Goal: Information Seeking & Learning: Learn about a topic

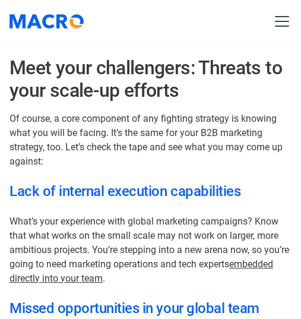
scroll to position [1133, 0]
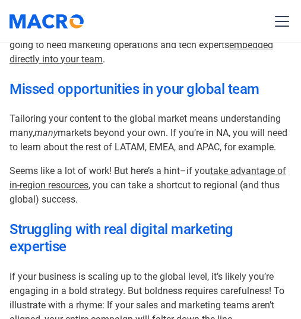
click at [79, 228] on h3 "Struggling with real digital marketing expertise" at bounding box center [151, 238] width 282 height 34
click at [61, 229] on h3 "Struggling with real digital marketing expertise" at bounding box center [151, 238] width 282 height 34
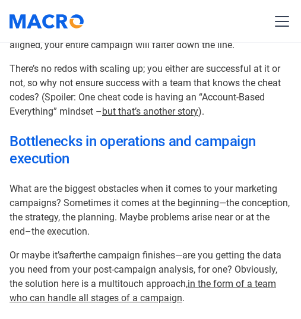
scroll to position [1430, 0]
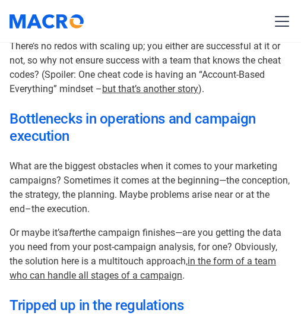
click at [47, 117] on h3 "Bottlenecks in operations and campaign execution" at bounding box center [151, 128] width 282 height 34
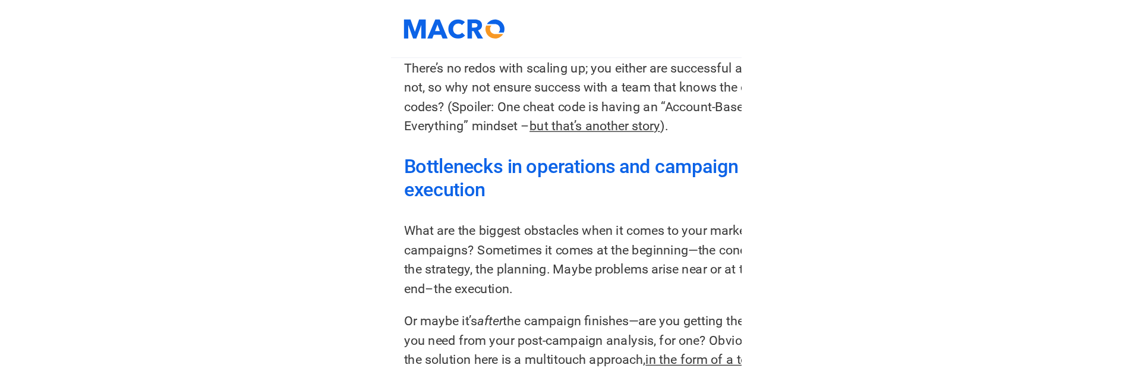
scroll to position [1426, 0]
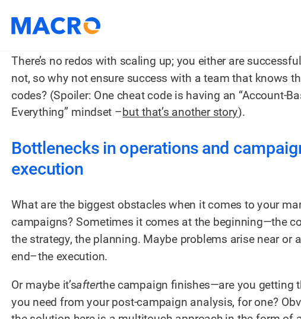
click at [41, 126] on h3 "Bottlenecks in operations and campaign execution" at bounding box center [151, 132] width 282 height 34
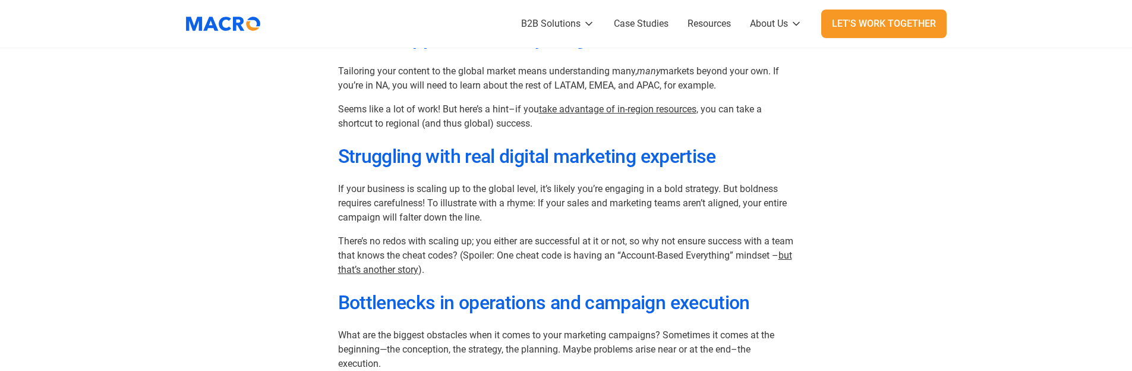
click at [415, 303] on h3 "Bottlenecks in operations and campaign execution" at bounding box center [566, 302] width 456 height 23
click at [380, 294] on h3 "Bottlenecks in operations and campaign execution" at bounding box center [566, 302] width 456 height 23
drag, startPoint x: 356, startPoint y: 298, endPoint x: 464, endPoint y: 301, distance: 108.2
click at [464, 301] on h3 "Bottlenecks in operations and campaign execution" at bounding box center [566, 302] width 456 height 23
click at [612, 305] on h3 "Bottlenecks in operations and campaign execution" at bounding box center [566, 302] width 456 height 23
